Goal: Use online tool/utility: Utilize a website feature to perform a specific function

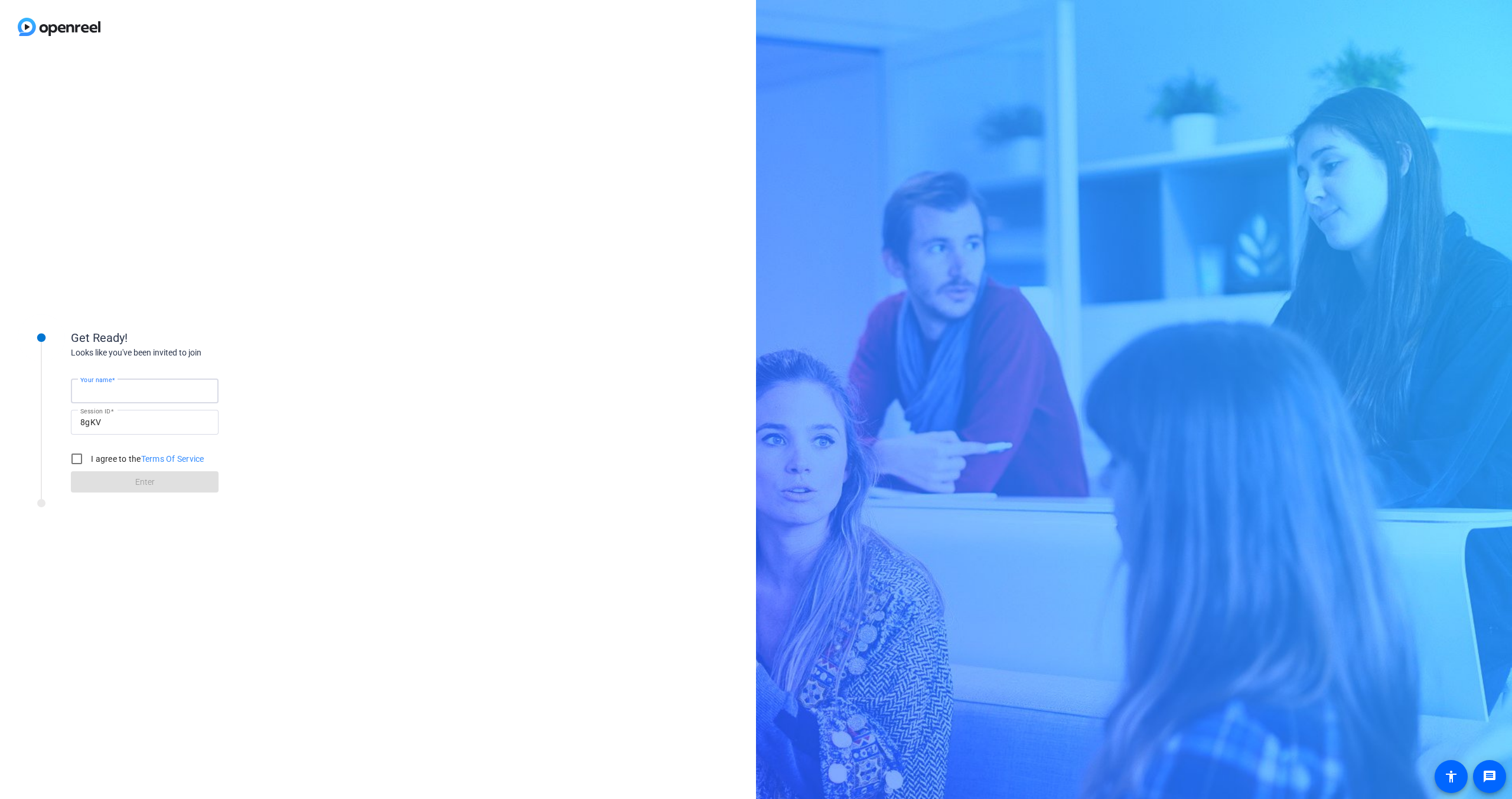
click at [133, 389] on input "Your name" at bounding box center [145, 391] width 129 height 14
type input "A"
type input "[PERSON_NAME] (Subject)"
click at [104, 459] on label "I agree to the Terms Of Service" at bounding box center [147, 459] width 116 height 12
click at [89, 459] on input "I agree to the Terms Of Service" at bounding box center [77, 459] width 24 height 24
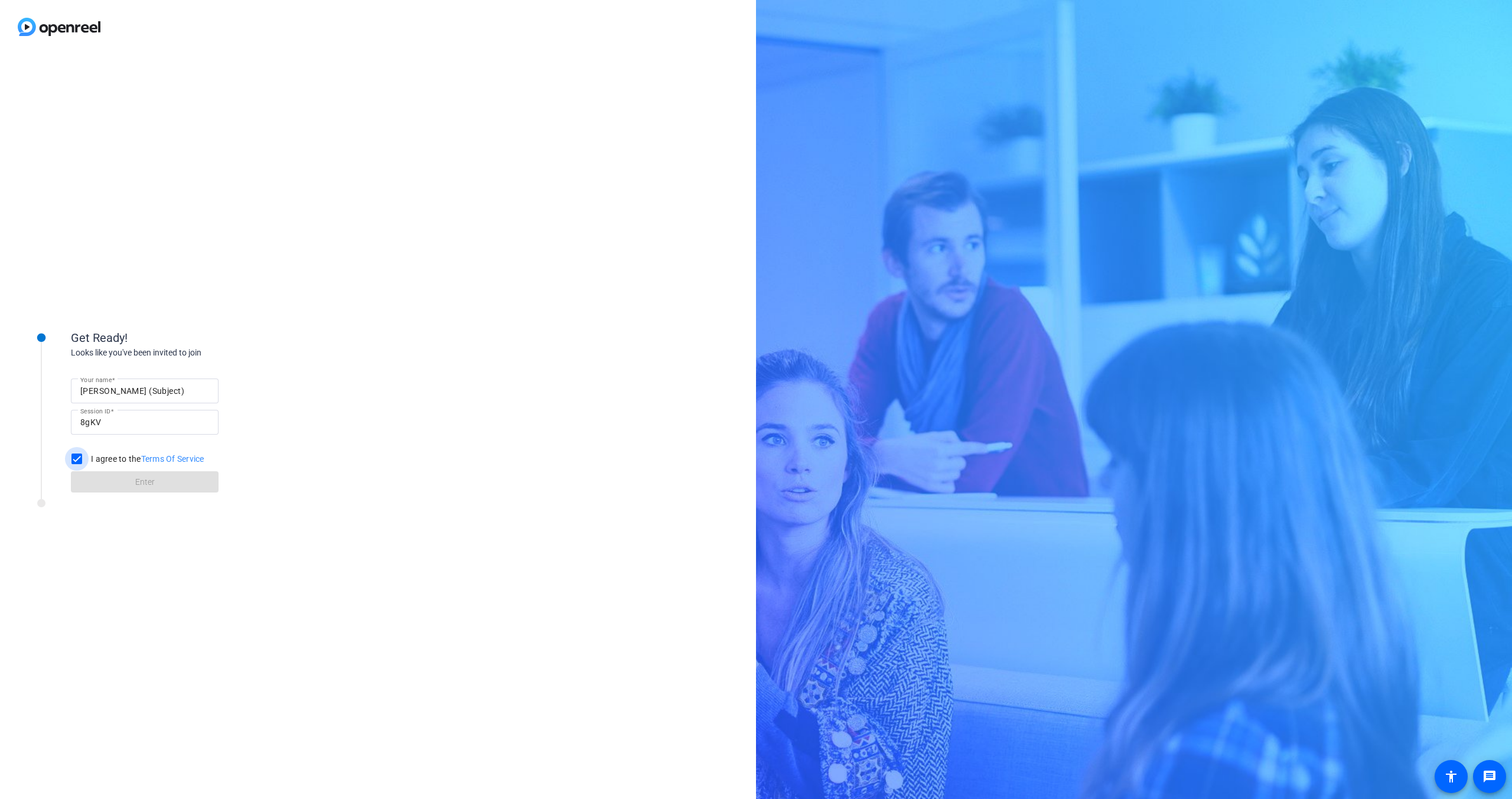
checkbox input "true"
click at [116, 481] on span at bounding box center [145, 482] width 147 height 28
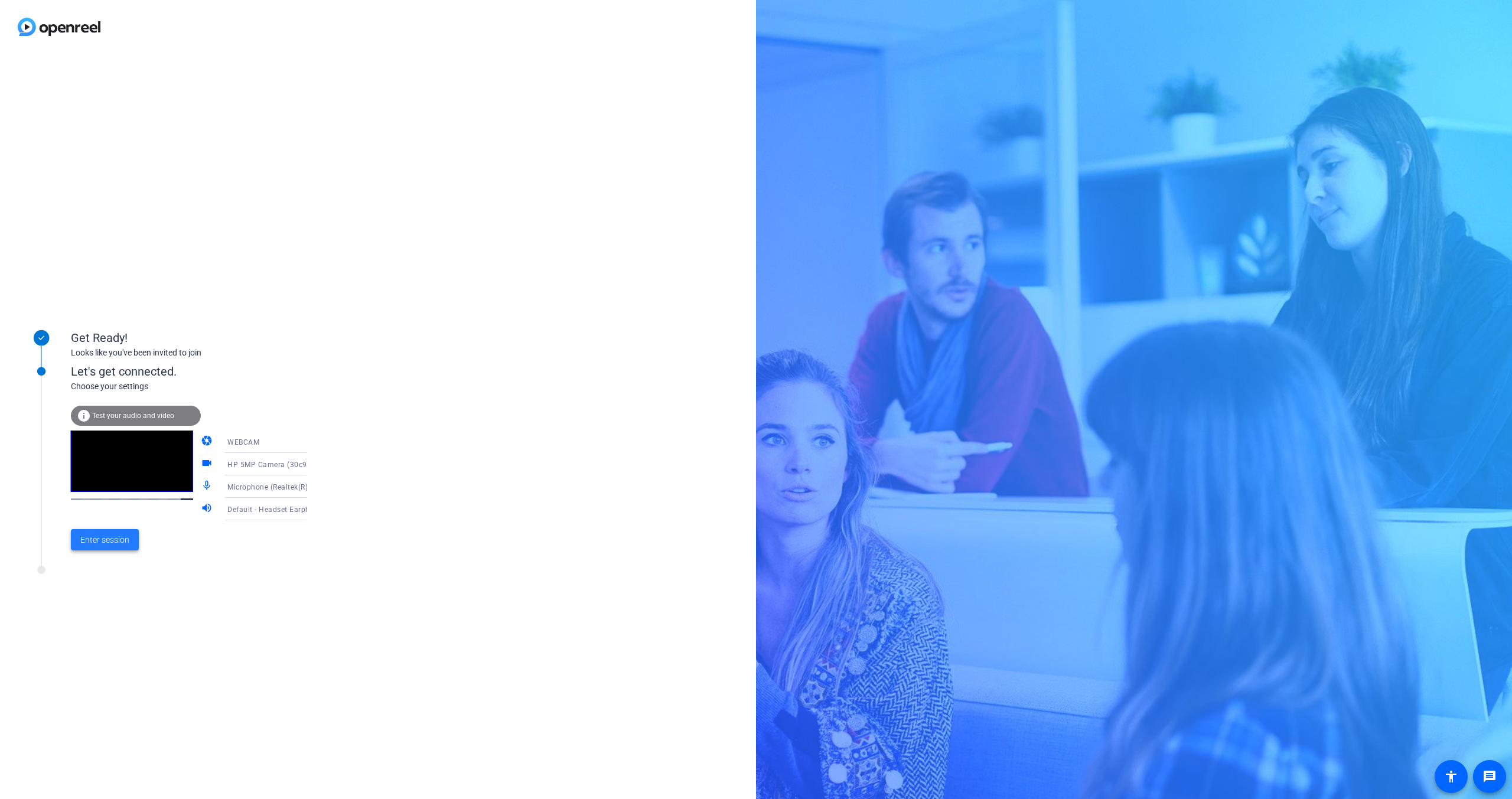
click at [120, 546] on span at bounding box center [105, 540] width 68 height 28
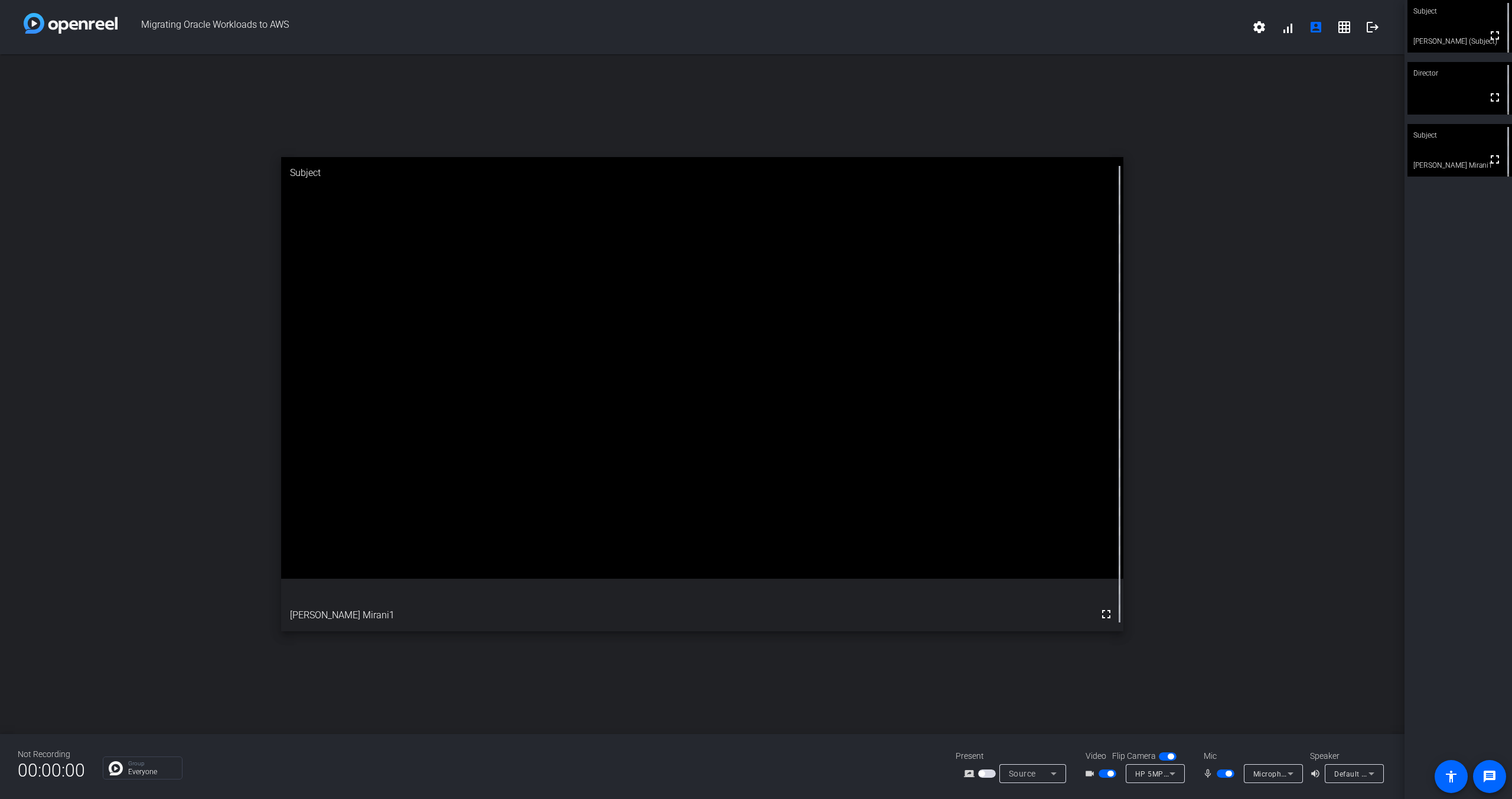
click at [987, 773] on span "button" at bounding box center [987, 774] width 18 height 8
click at [1055, 773] on icon at bounding box center [1053, 774] width 14 height 14
click at [1055, 773] on div at bounding box center [756, 400] width 1512 height 799
click at [1055, 776] on icon at bounding box center [1053, 774] width 14 height 14
click at [1029, 730] on span "Screen Sharing" at bounding box center [1029, 729] width 51 height 14
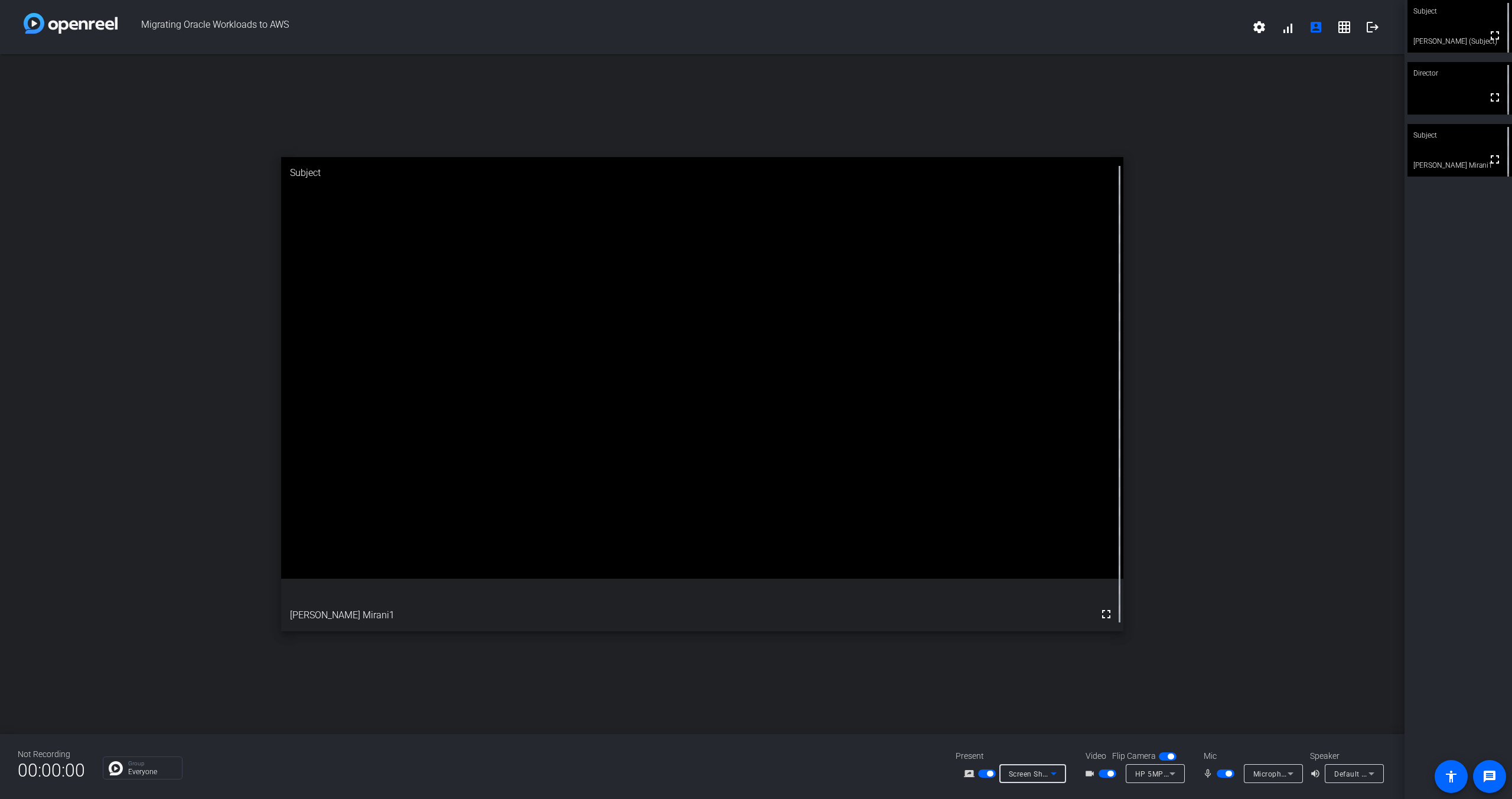
click at [1051, 775] on icon at bounding box center [1053, 774] width 14 height 14
click at [1044, 731] on span "Screen Sharing" at bounding box center [1029, 729] width 51 height 14
click at [982, 776] on span "button" at bounding box center [987, 774] width 18 height 8
click at [986, 773] on span "button" at bounding box center [987, 774] width 18 height 8
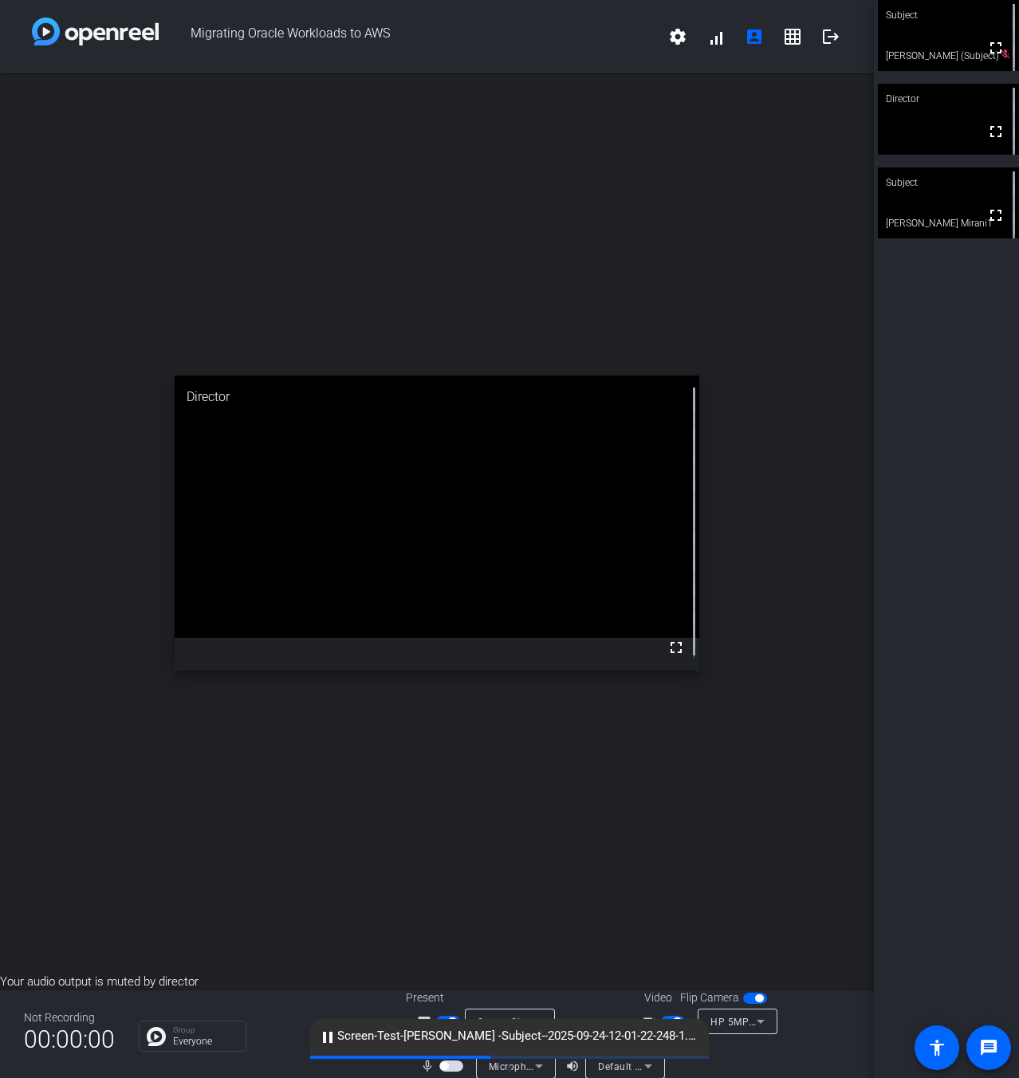
scroll to position [18, 0]
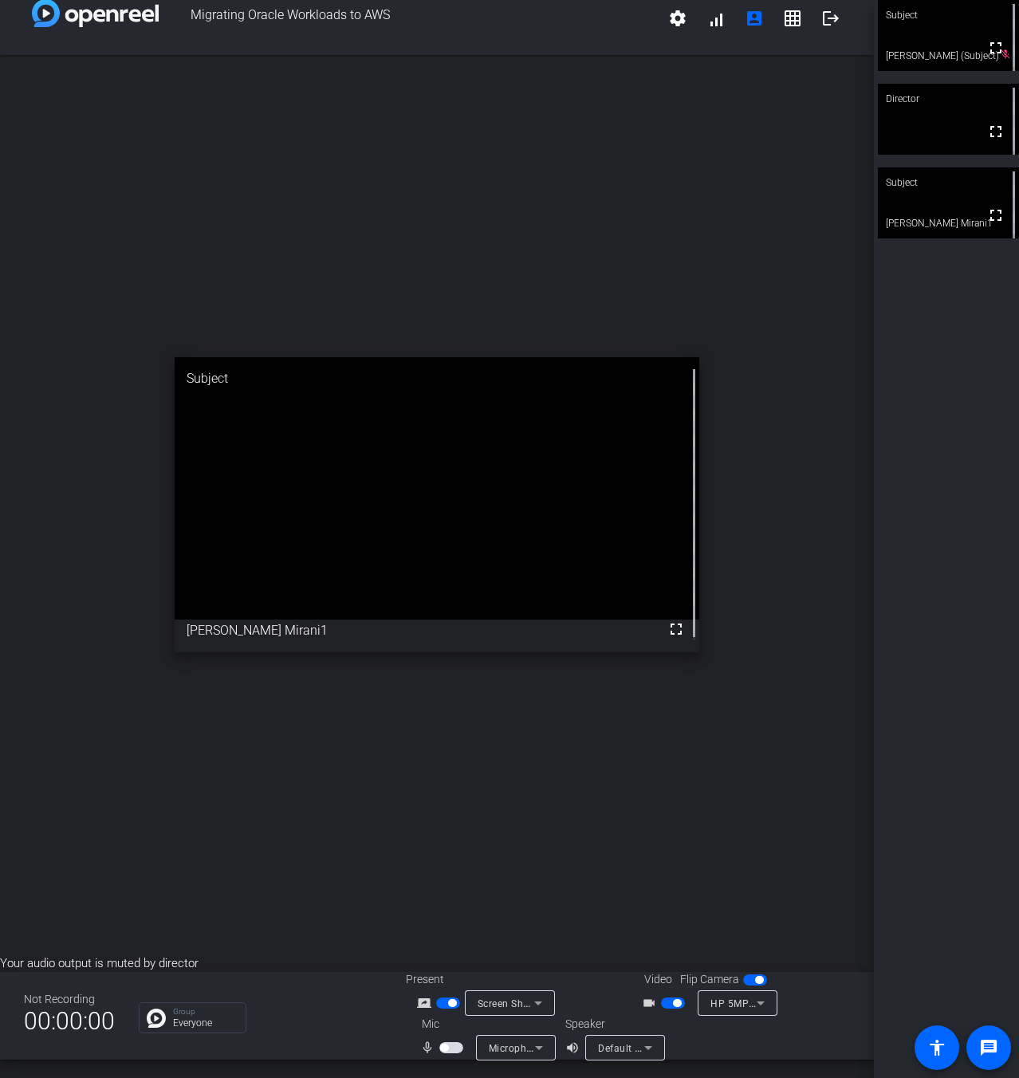
click at [673, 1000] on span "button" at bounding box center [677, 1003] width 8 height 8
click at [509, 1005] on span "Screen Sharing" at bounding box center [512, 1002] width 70 height 13
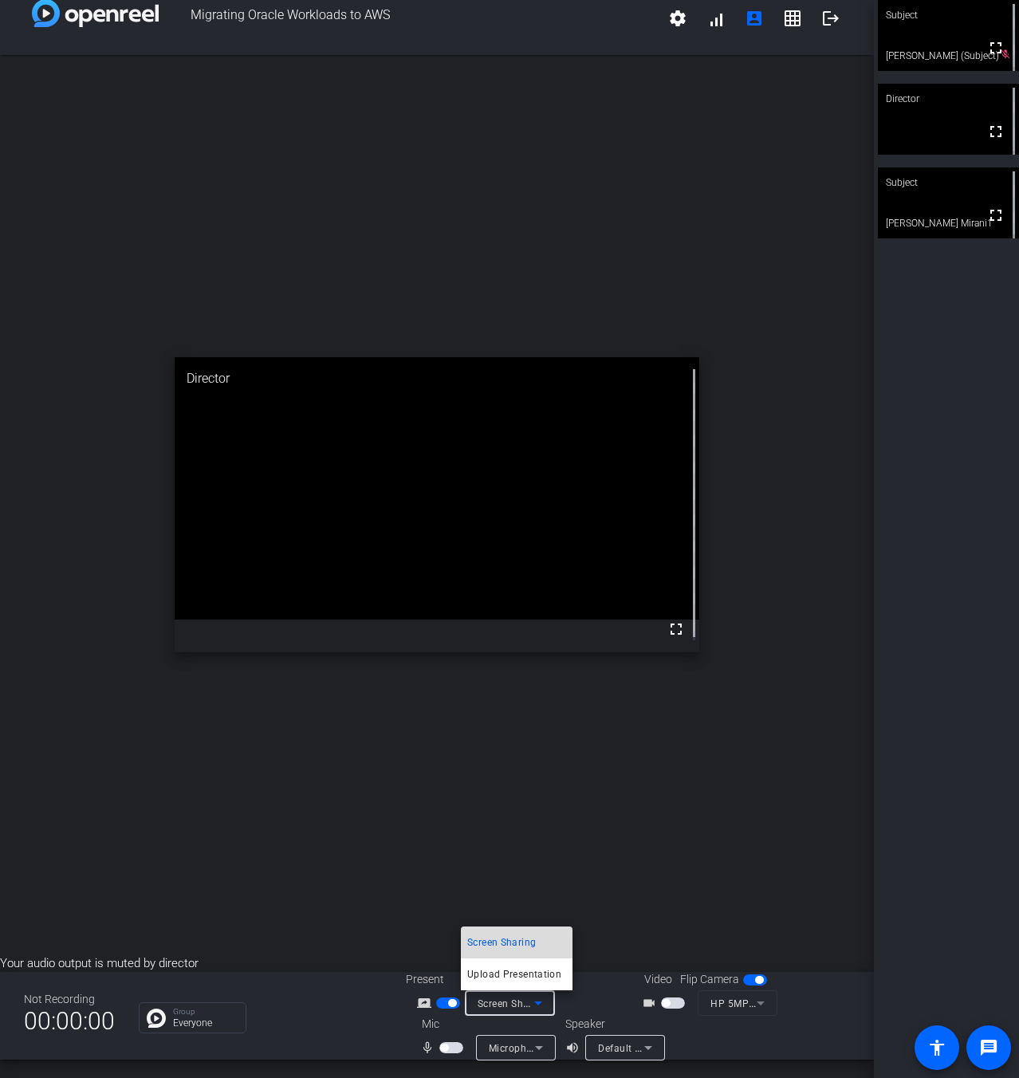
click at [478, 936] on span "Screen Sharing" at bounding box center [501, 942] width 69 height 19
click at [446, 997] on span "button" at bounding box center [448, 1002] width 24 height 11
click at [444, 1003] on span "button" at bounding box center [448, 1002] width 24 height 11
click at [312, 909] on div "open_in_new Director fullscreen" at bounding box center [437, 504] width 874 height 899
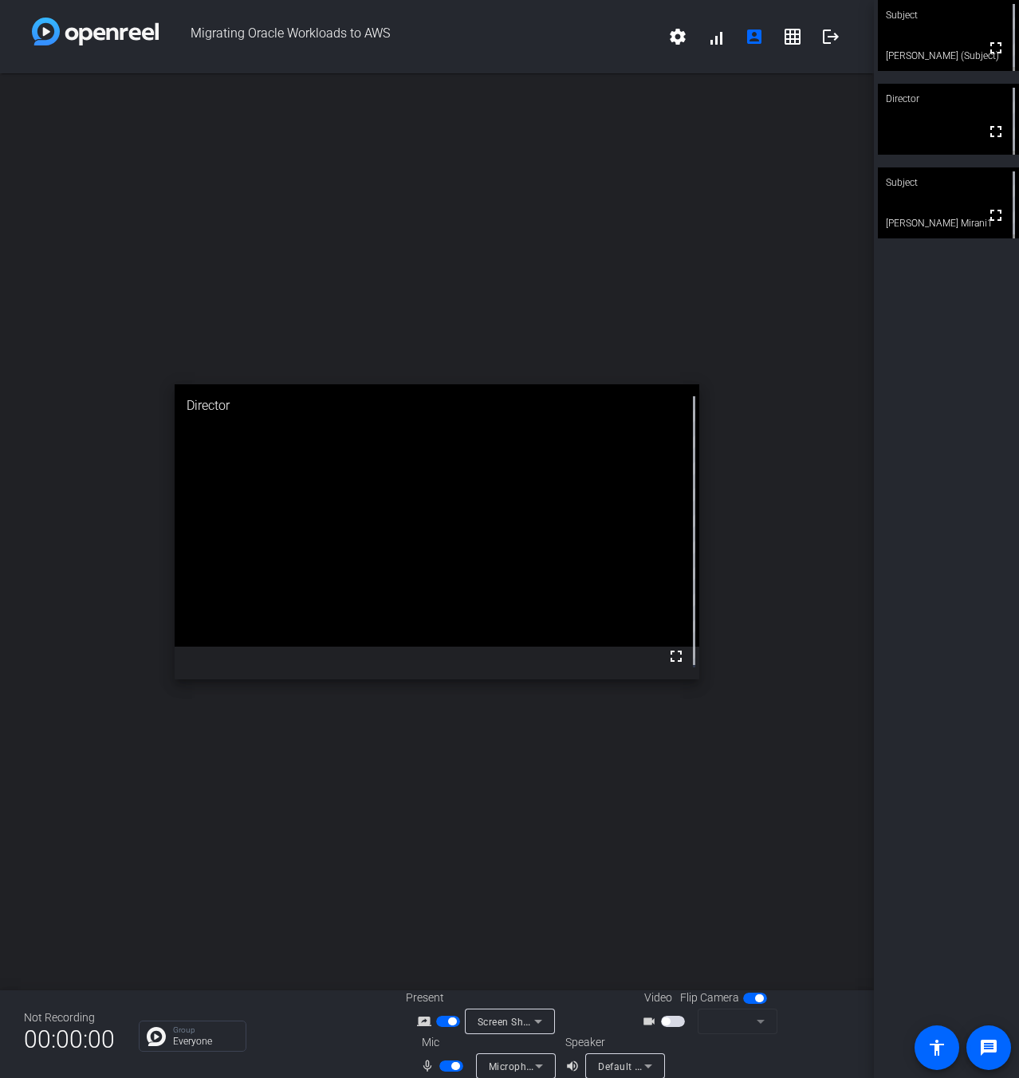
click at [451, 1066] on span "button" at bounding box center [455, 1066] width 8 height 8
click at [993, 49] on mat-icon "fullscreen" at bounding box center [995, 47] width 19 height 19
click at [924, 118] on video at bounding box center [948, 119] width 141 height 71
click at [931, 50] on video at bounding box center [948, 35] width 141 height 71
click at [448, 1021] on span "button" at bounding box center [452, 1021] width 8 height 8
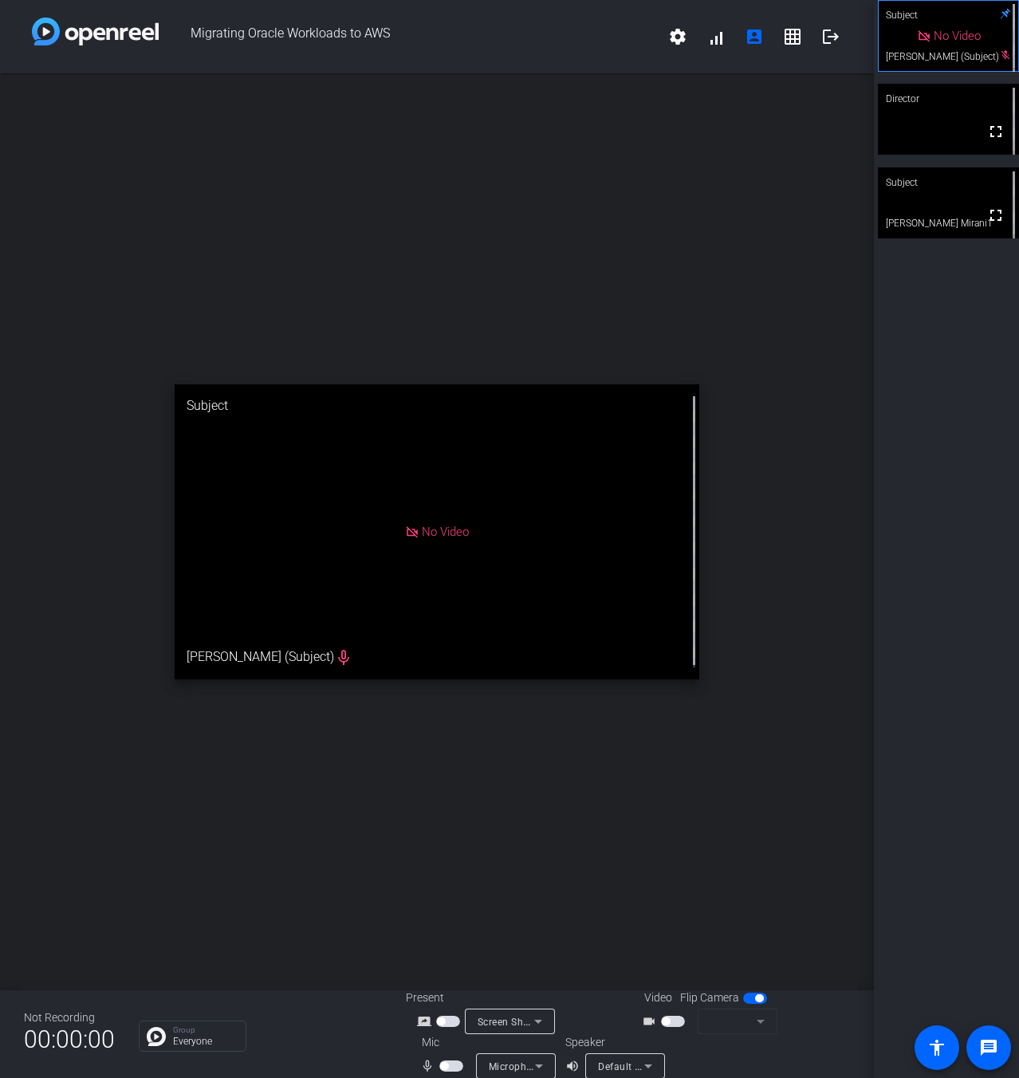
click at [447, 1023] on span "button" at bounding box center [448, 1020] width 24 height 11
